Goal: Find specific page/section: Find specific page/section

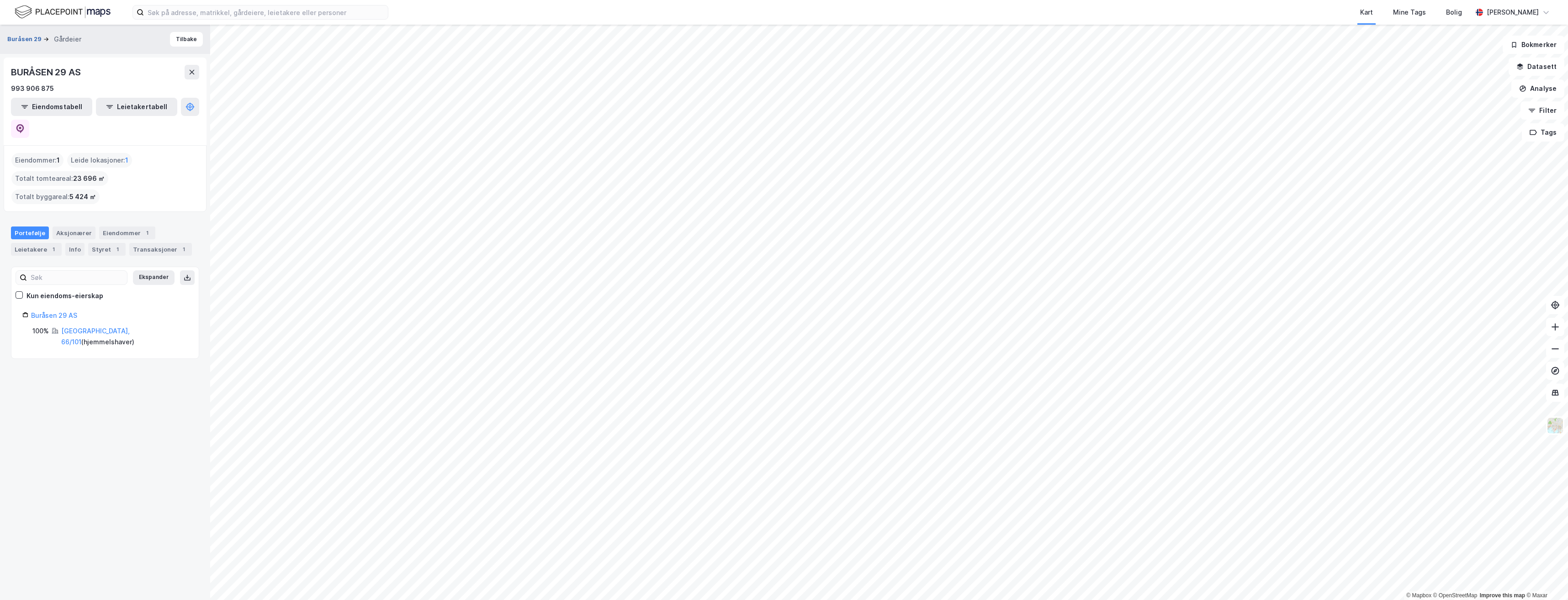
click at [27, 37] on button "Buråsen 29" at bounding box center [25, 39] width 36 height 9
